Goal: Task Accomplishment & Management: Manage account settings

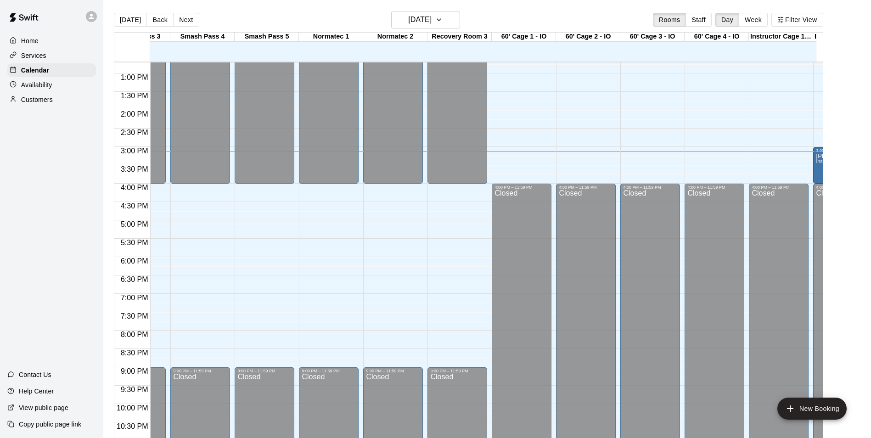
scroll to position [0, 1178]
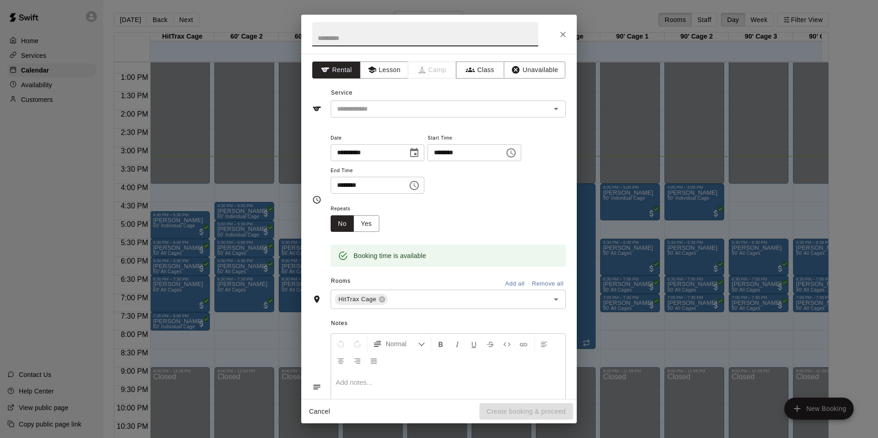
click at [466, 39] on input "text" at bounding box center [425, 34] width 226 height 24
click at [540, 69] on button "Unavailable" at bounding box center [534, 70] width 62 height 17
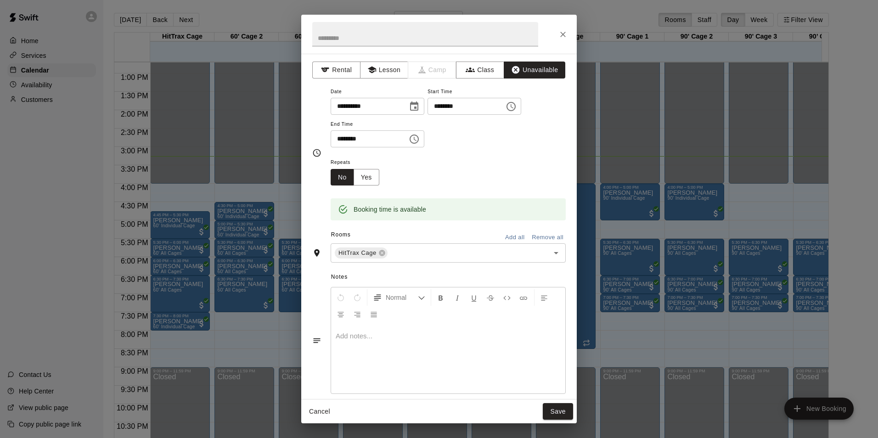
click at [509, 235] on button "Add all" at bounding box center [514, 237] width 29 height 14
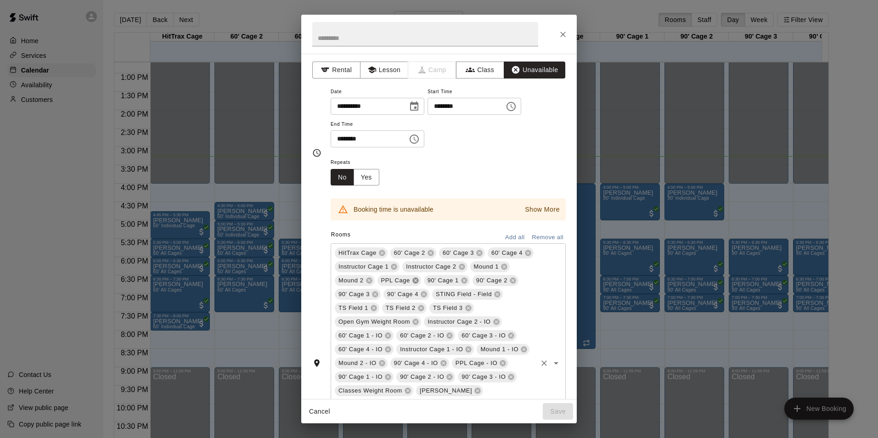
click at [419, 280] on icon at bounding box center [415, 280] width 7 height 7
click at [451, 295] on icon at bounding box center [448, 294] width 6 height 6
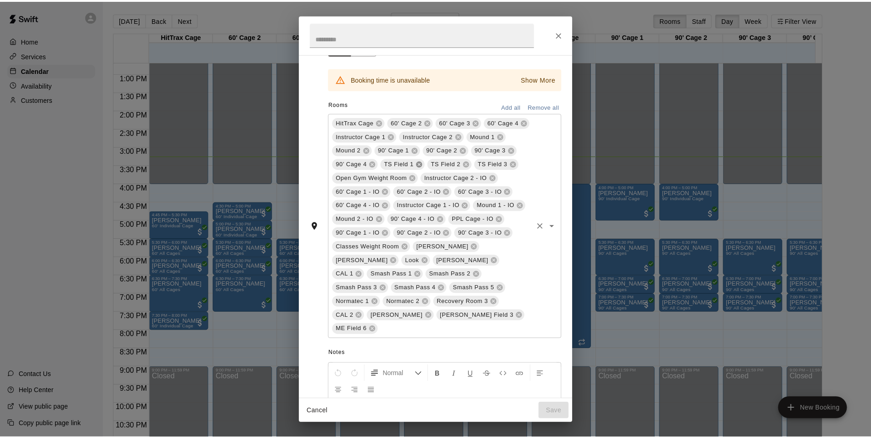
scroll to position [131, 0]
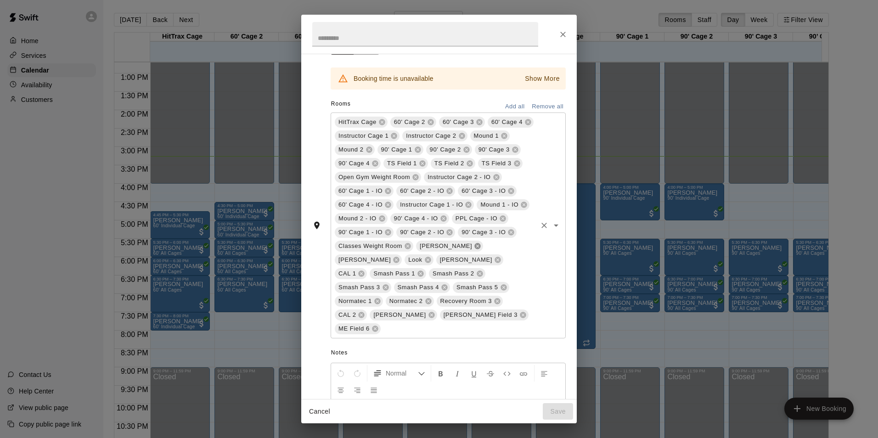
click at [474, 250] on icon at bounding box center [477, 245] width 7 height 7
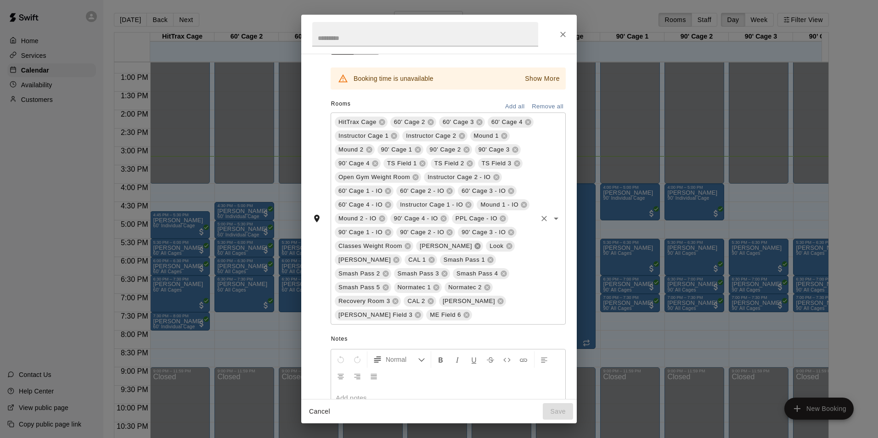
click at [475, 249] on icon at bounding box center [478, 246] width 6 height 6
click at [441, 250] on icon at bounding box center [438, 245] width 7 height 7
click at [474, 250] on icon at bounding box center [477, 245] width 7 height 7
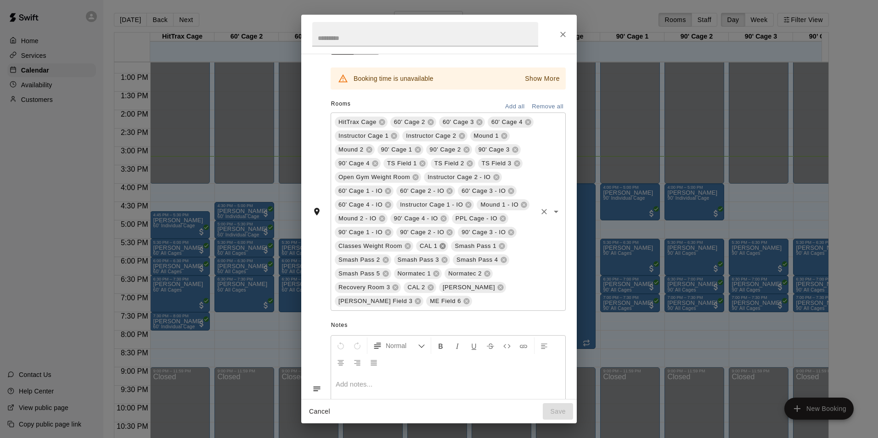
click at [440, 250] on icon at bounding box center [442, 245] width 7 height 7
click at [365, 291] on icon at bounding box center [361, 287] width 7 height 7
click at [400, 291] on icon at bounding box center [395, 287] width 7 height 7
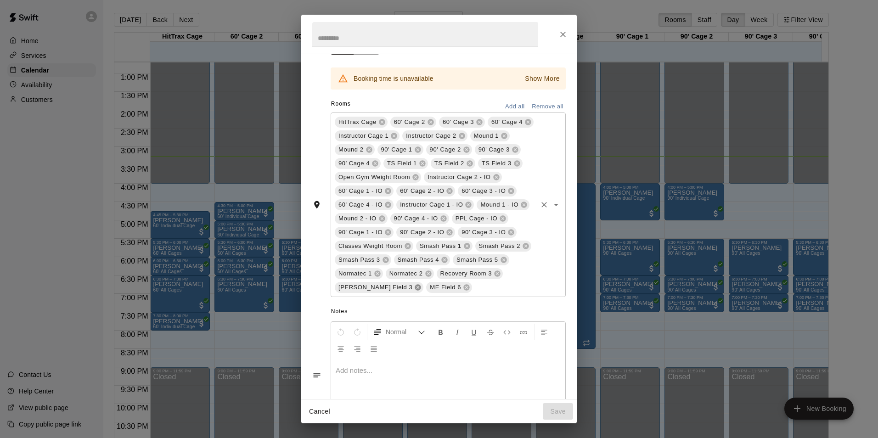
click at [421, 291] on icon at bounding box center [418, 288] width 6 height 6
click at [379, 291] on icon at bounding box center [374, 287] width 7 height 7
click at [541, 78] on p "Show More" at bounding box center [542, 79] width 35 height 10
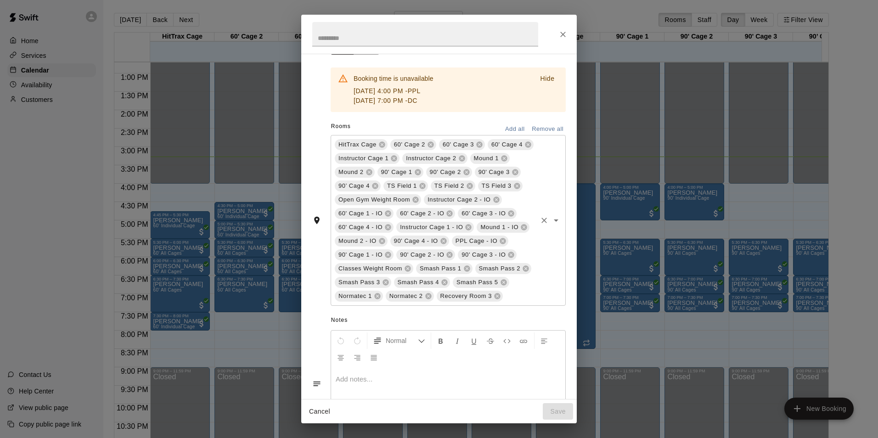
click at [499, 245] on icon at bounding box center [502, 240] width 7 height 7
click at [425, 185] on icon at bounding box center [422, 186] width 6 height 6
click at [425, 186] on icon at bounding box center [422, 186] width 6 height 6
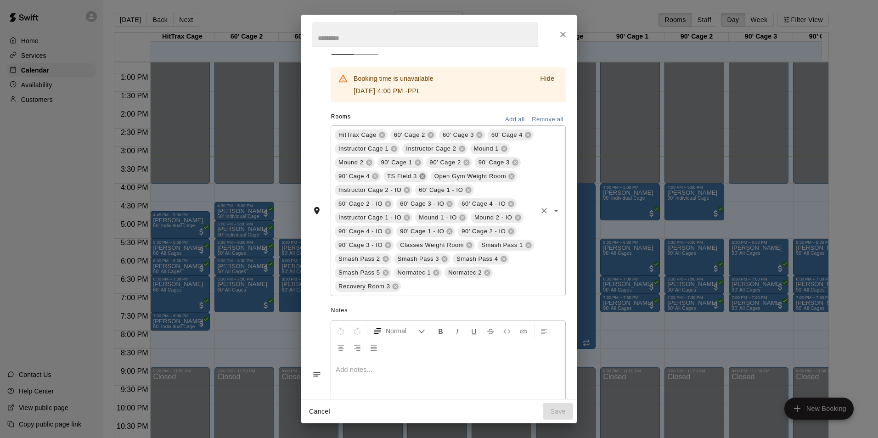
click at [426, 177] on icon at bounding box center [422, 176] width 7 height 7
click at [500, 152] on icon at bounding box center [503, 148] width 7 height 7
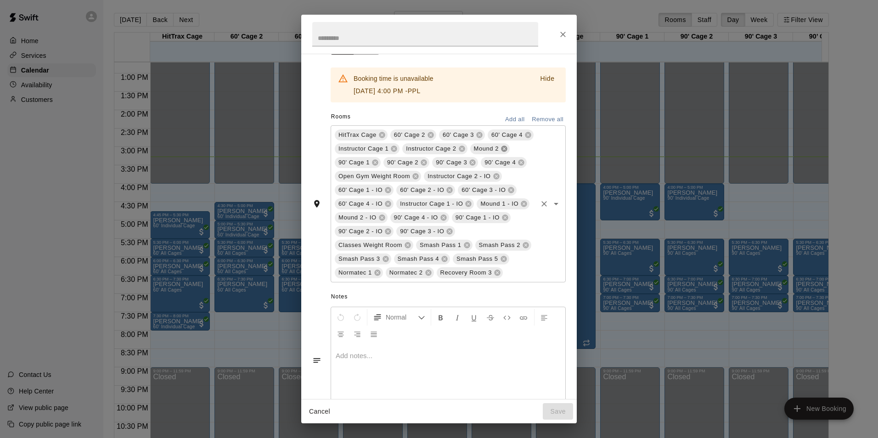
click at [500, 152] on icon at bounding box center [503, 148] width 7 height 7
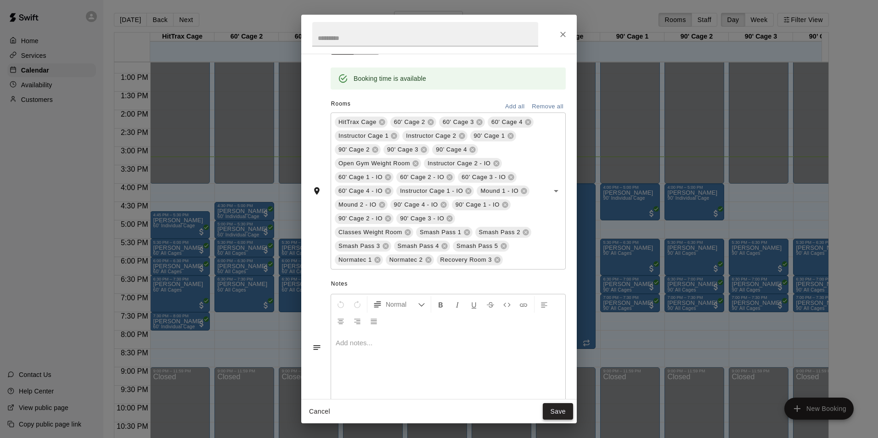
click at [565, 413] on button "Save" at bounding box center [558, 411] width 30 height 17
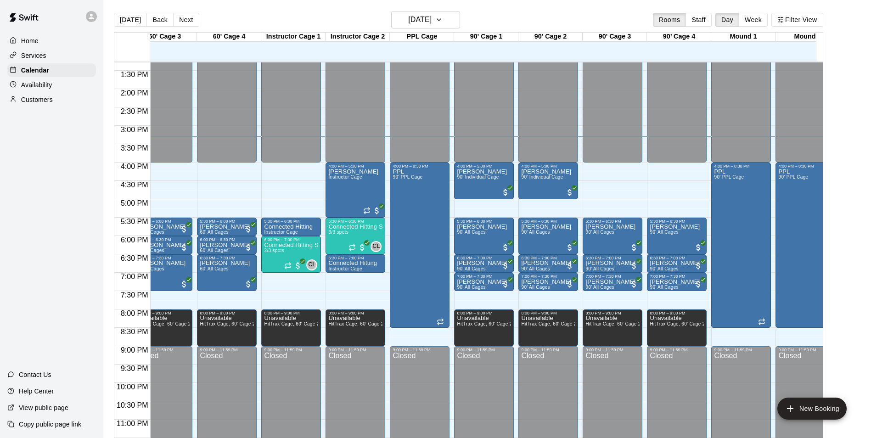
scroll to position [489, 146]
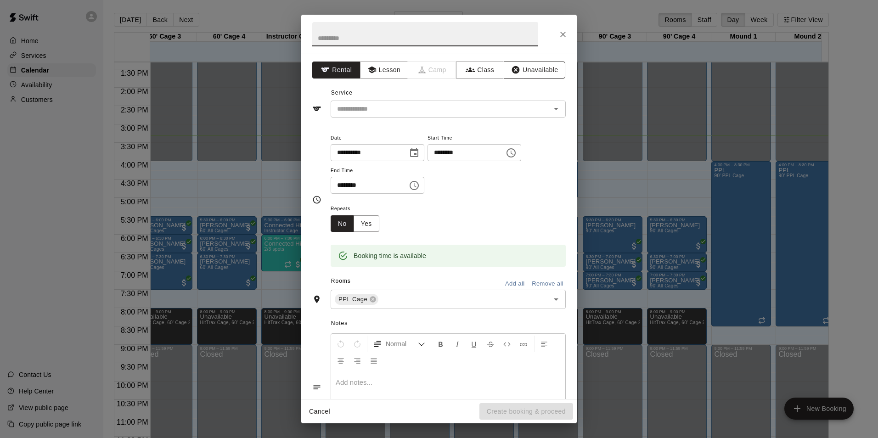
click at [535, 70] on button "Unavailable" at bounding box center [534, 70] width 62 height 17
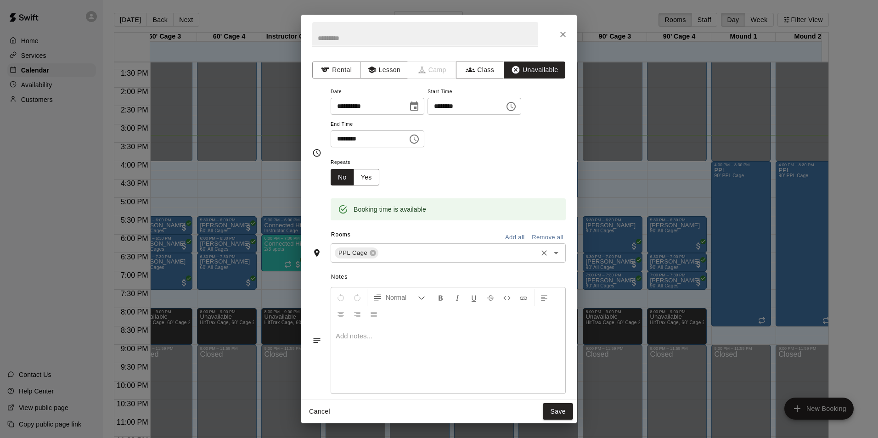
click at [491, 256] on input "text" at bounding box center [458, 252] width 156 height 11
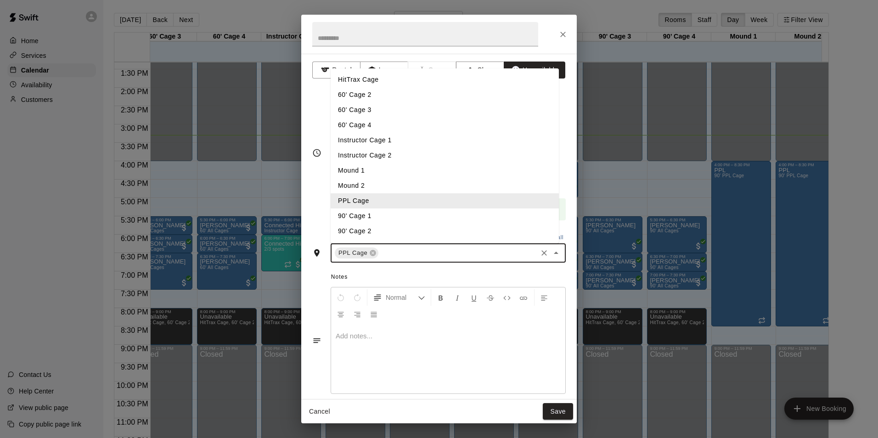
click at [450, 173] on li "Mound 1" at bounding box center [444, 170] width 228 height 15
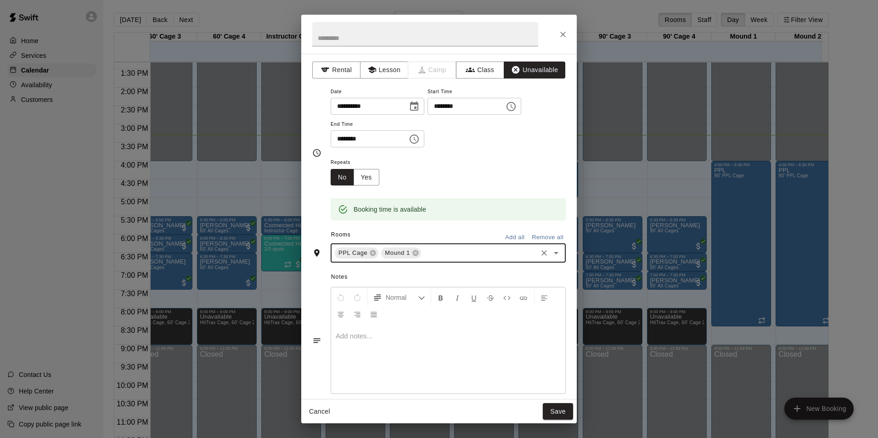
click at [470, 255] on input "text" at bounding box center [478, 252] width 113 height 11
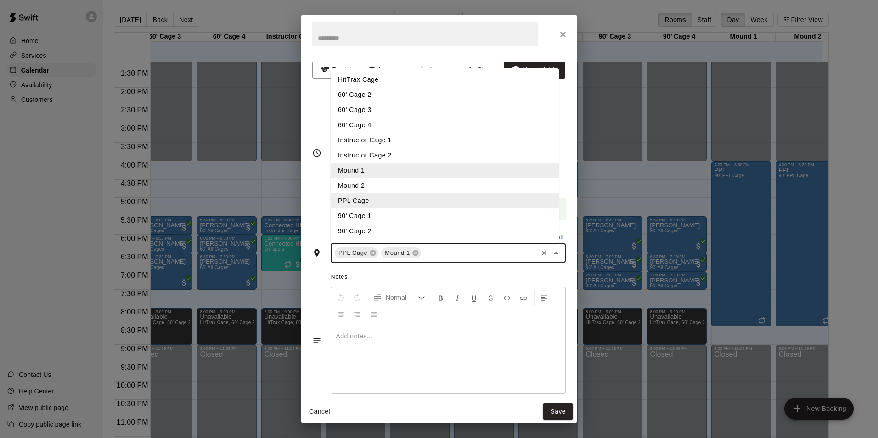
click at [470, 185] on li "Mound 2" at bounding box center [444, 185] width 228 height 15
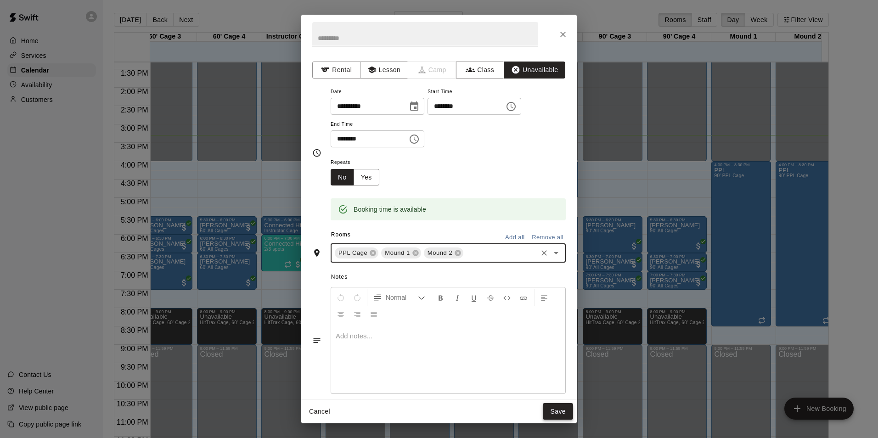
click at [558, 413] on button "Save" at bounding box center [558, 411] width 30 height 17
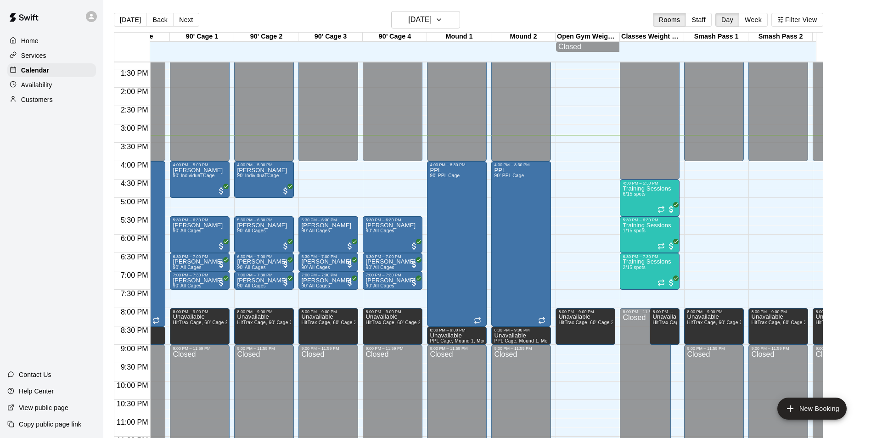
scroll to position [489, 558]
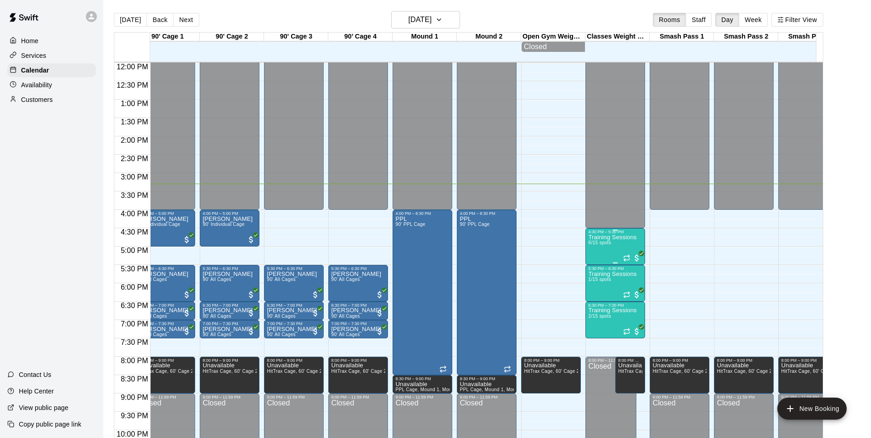
click at [625, 234] on div "4:30 PM – 5:30 PM" at bounding box center [615, 231] width 54 height 5
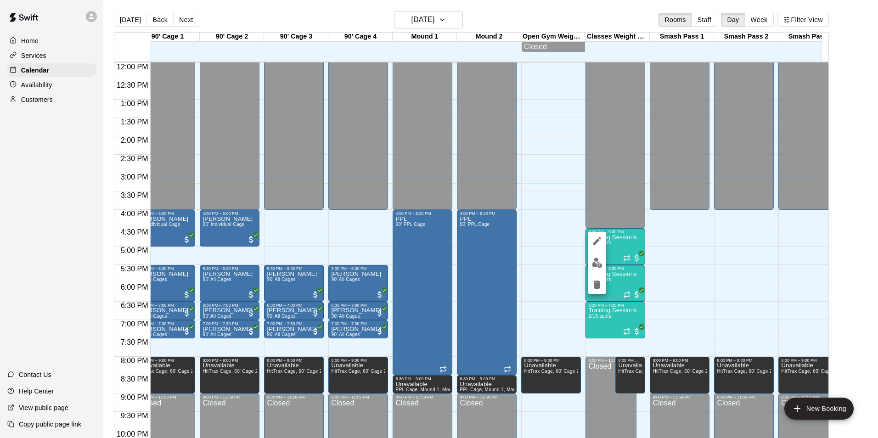
click at [600, 261] on img "edit" at bounding box center [597, 262] width 11 height 11
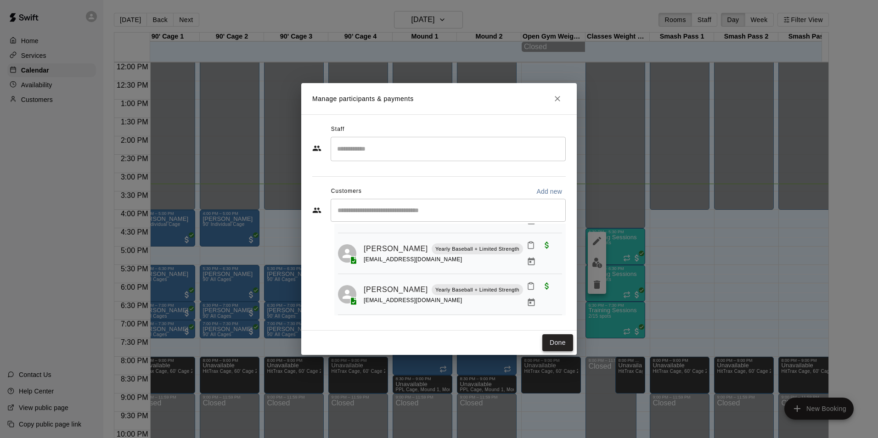
click at [559, 344] on button "Done" at bounding box center [557, 342] width 31 height 17
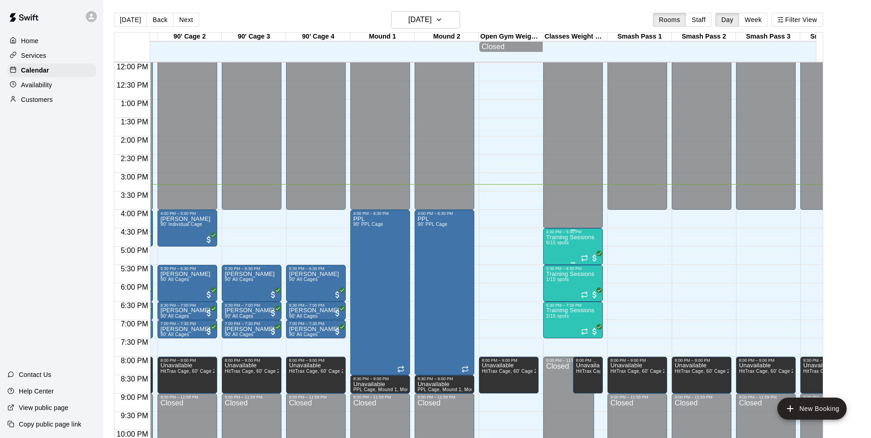
click at [563, 245] on span "6/15 spots" at bounding box center [557, 242] width 22 height 5
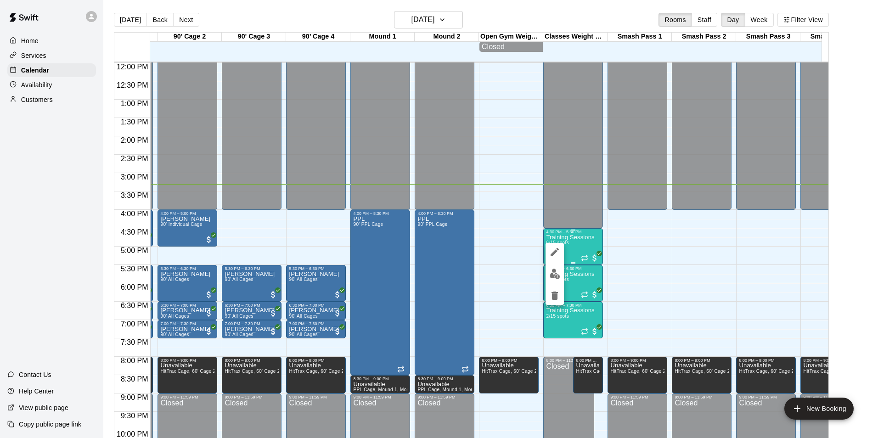
click at [559, 273] on img "edit" at bounding box center [554, 274] width 11 height 11
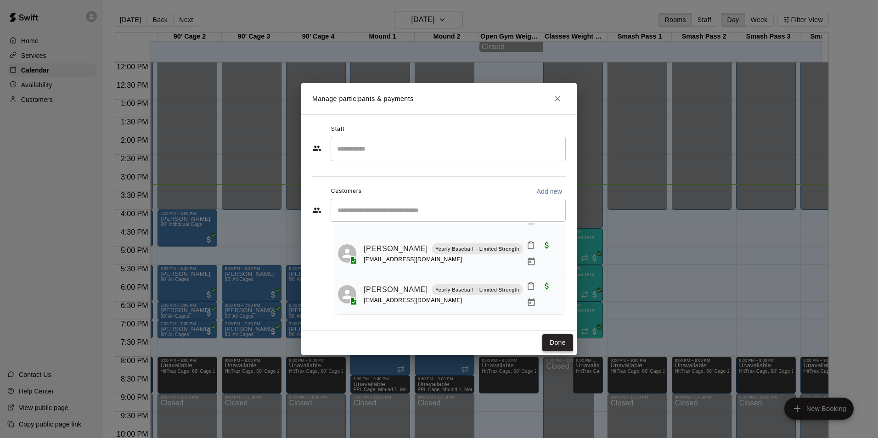
click at [551, 349] on button "Done" at bounding box center [557, 342] width 31 height 17
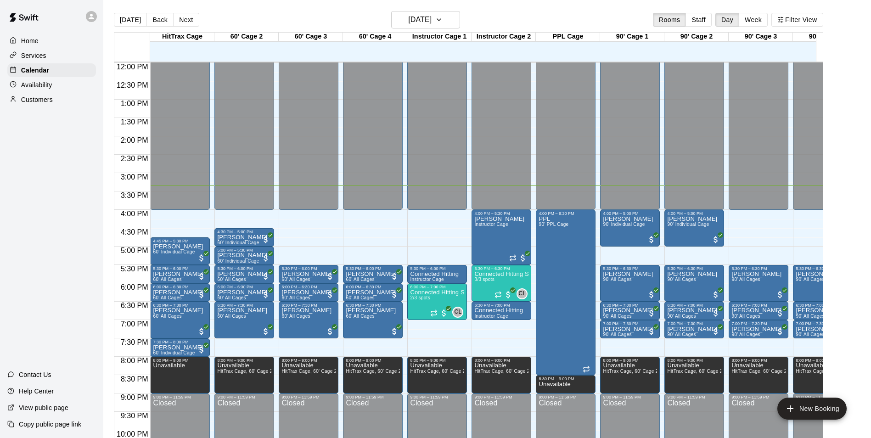
click at [30, 104] on p "Customers" at bounding box center [37, 99] width 32 height 9
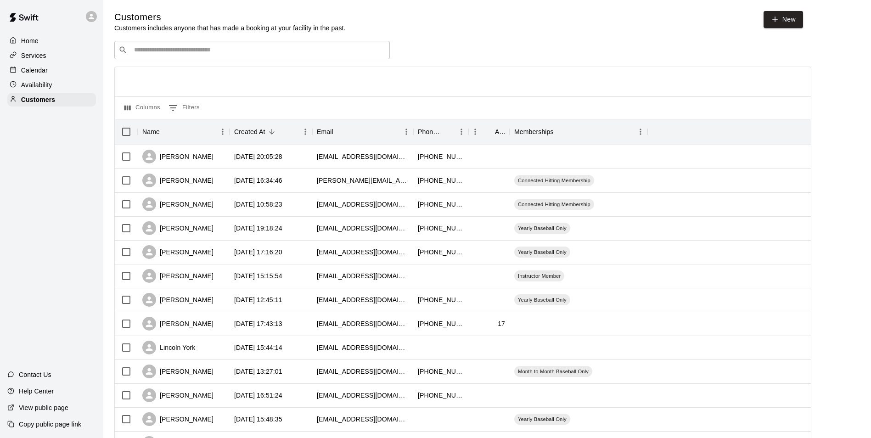
click at [295, 52] on input "Search customers by name or email" at bounding box center [258, 49] width 254 height 9
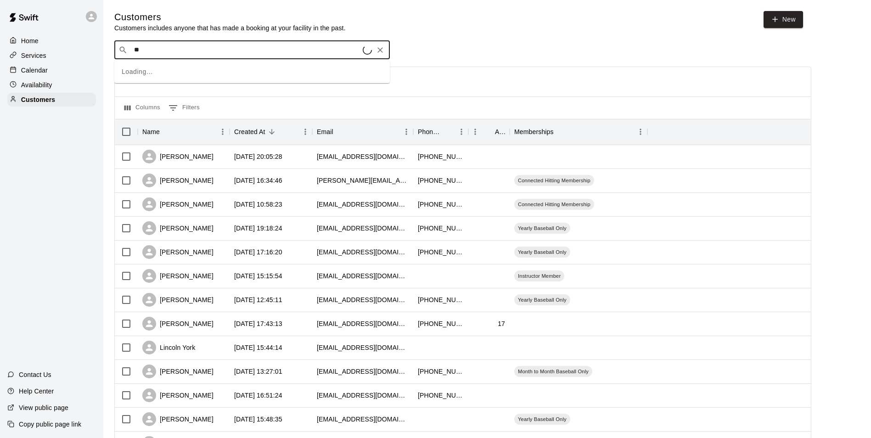
type input "***"
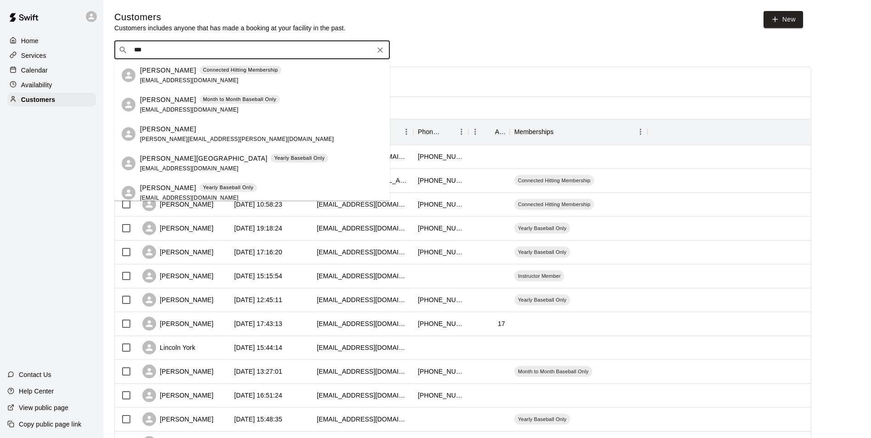
click at [257, 106] on div "[PERSON_NAME] Month to Month Baseball Only [EMAIL_ADDRESS][DOMAIN_NAME]" at bounding box center [210, 105] width 140 height 20
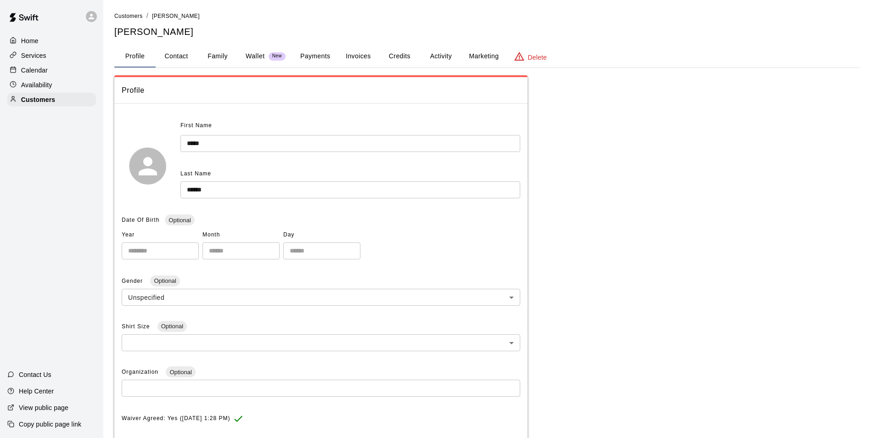
click at [434, 57] on button "Activity" at bounding box center [440, 56] width 41 height 22
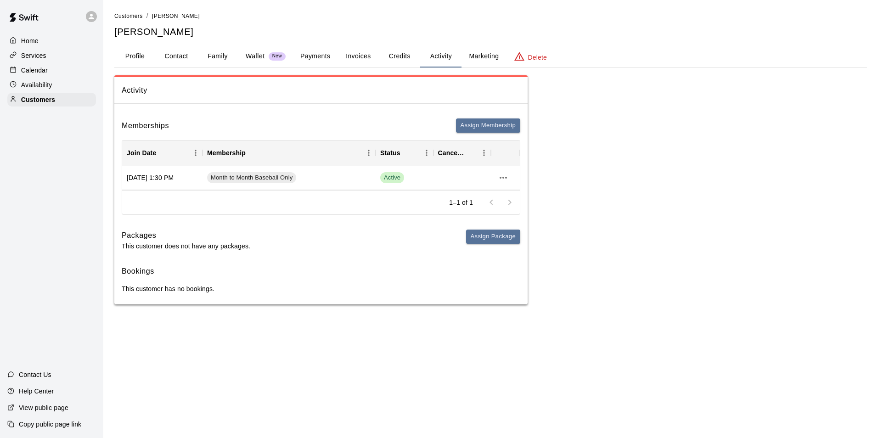
click at [24, 64] on div "Calendar" at bounding box center [51, 70] width 89 height 14
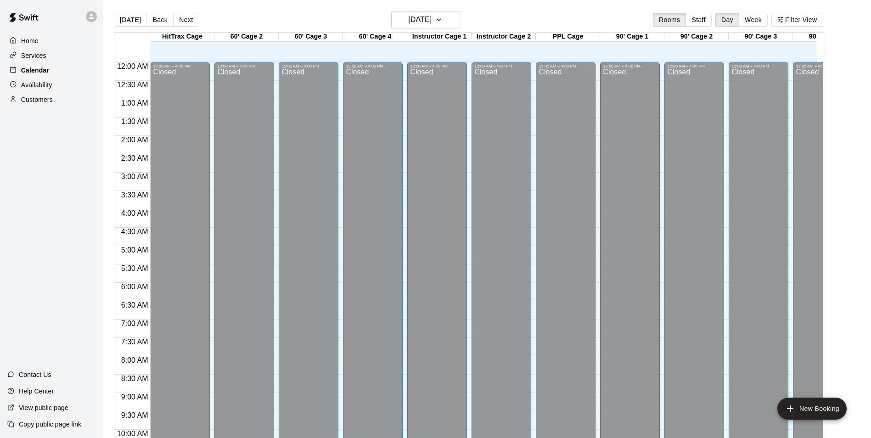
scroll to position [466, 0]
